Goal: Task Accomplishment & Management: Manage account settings

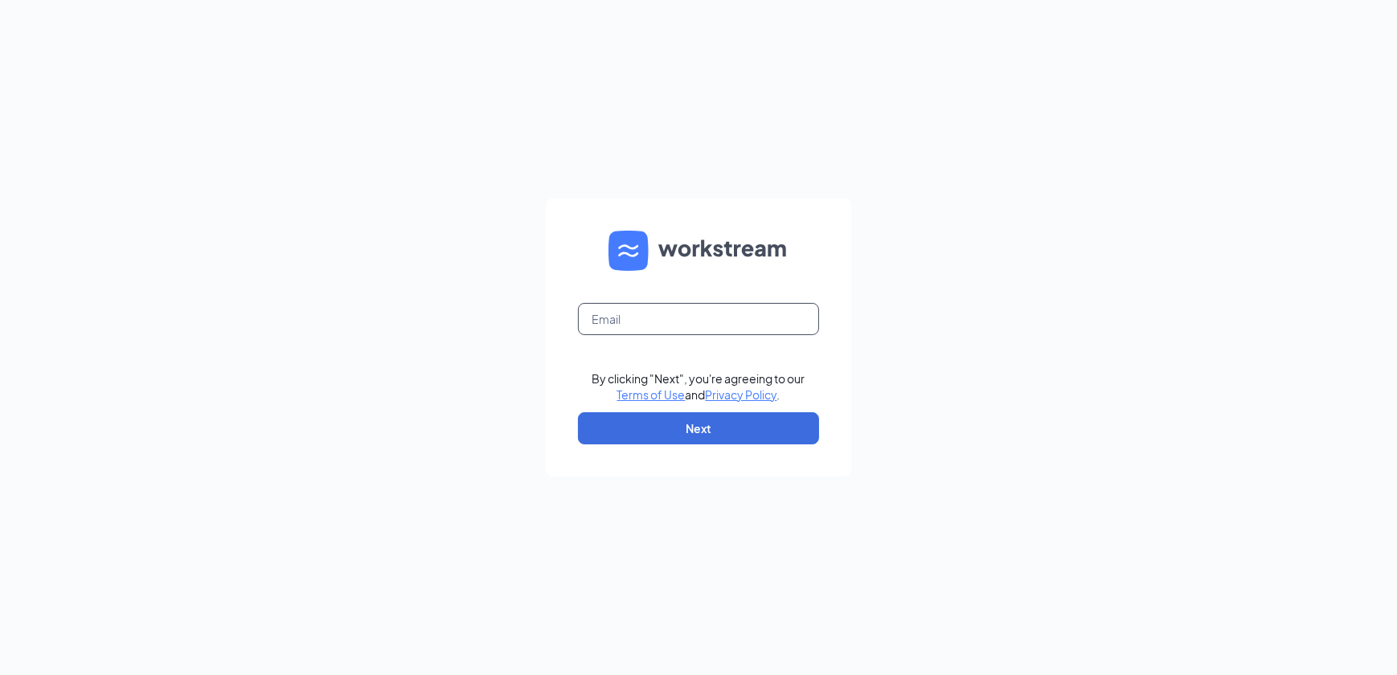
click at [597, 321] on input "text" at bounding box center [698, 319] width 241 height 32
type input "miguel.ppculvers@gmail.com"
click at [630, 437] on button "Next" at bounding box center [698, 428] width 241 height 32
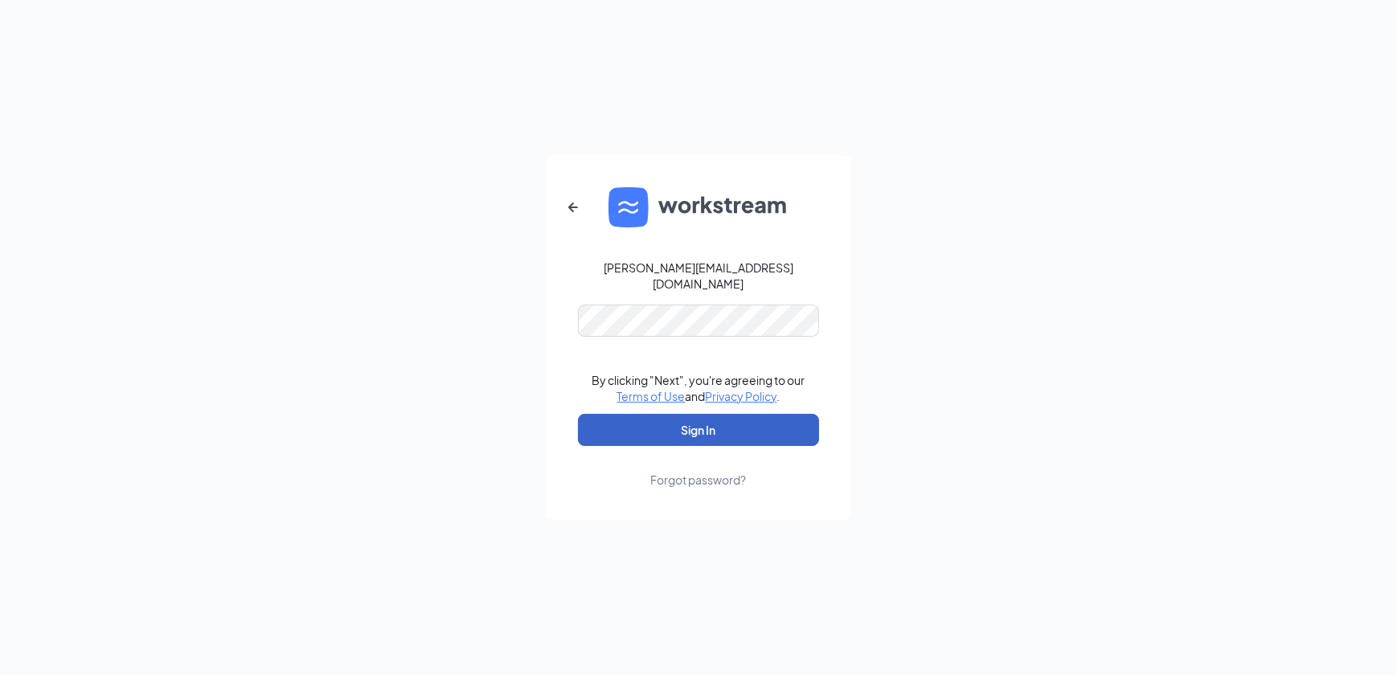
click at [638, 433] on button "Sign In" at bounding box center [698, 430] width 241 height 32
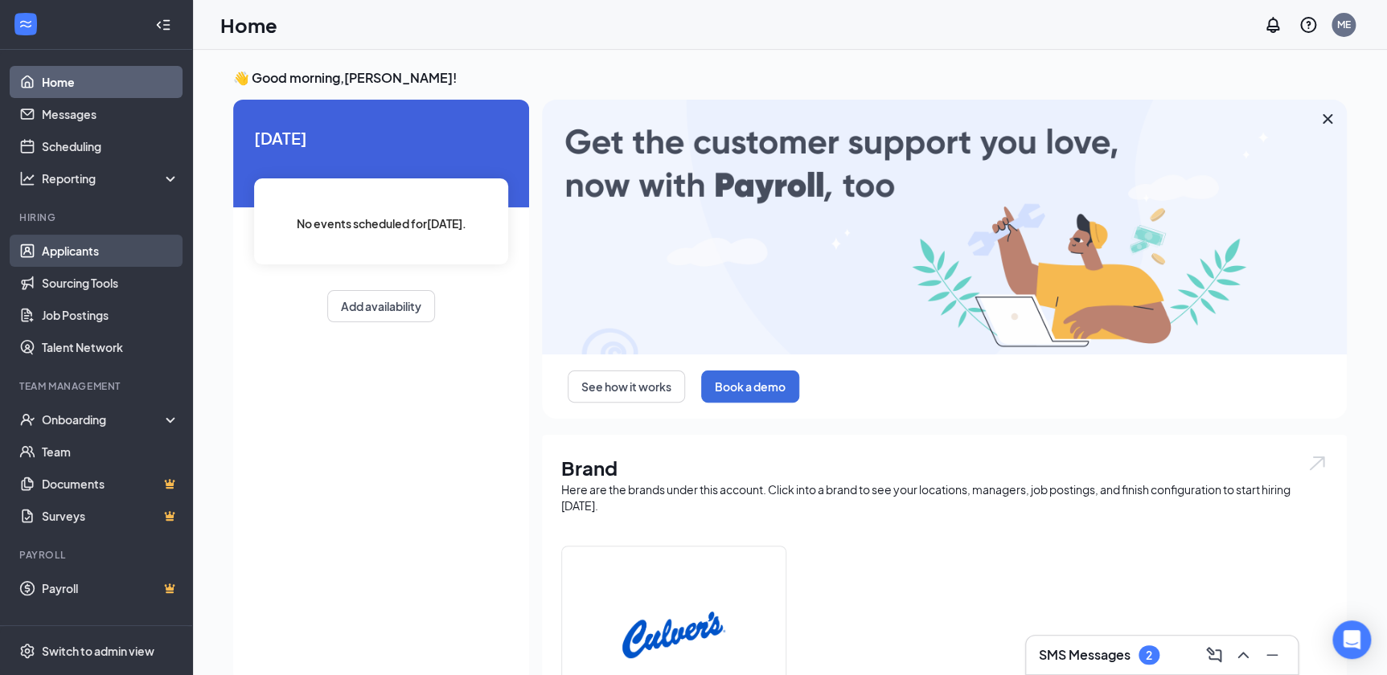
click at [85, 250] on link "Applicants" at bounding box center [110, 251] width 137 height 32
